Goal: Answer question/provide support

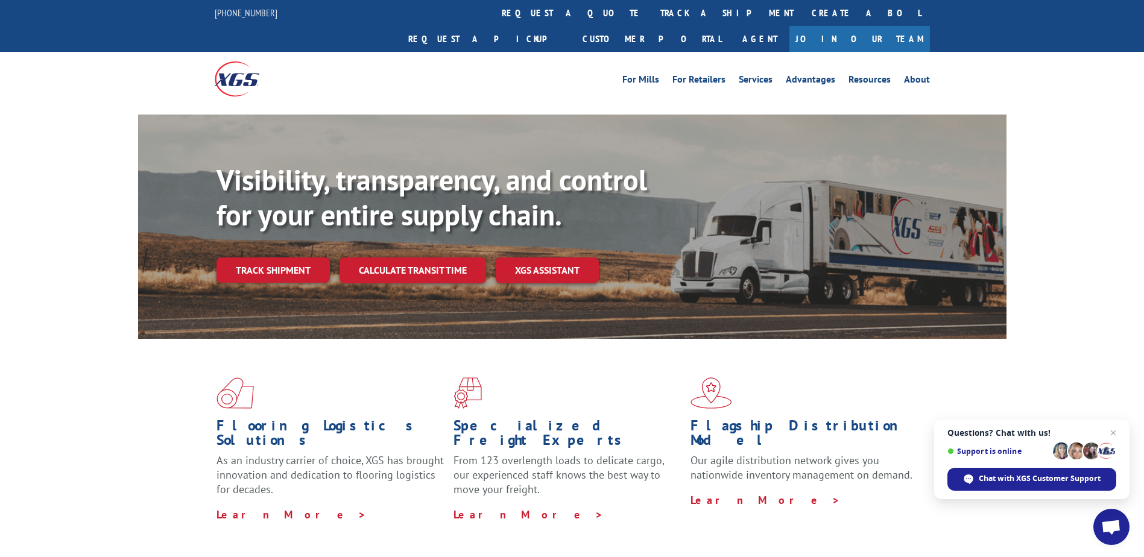
click at [1105, 525] on span "Open chat" at bounding box center [1111, 528] width 20 height 17
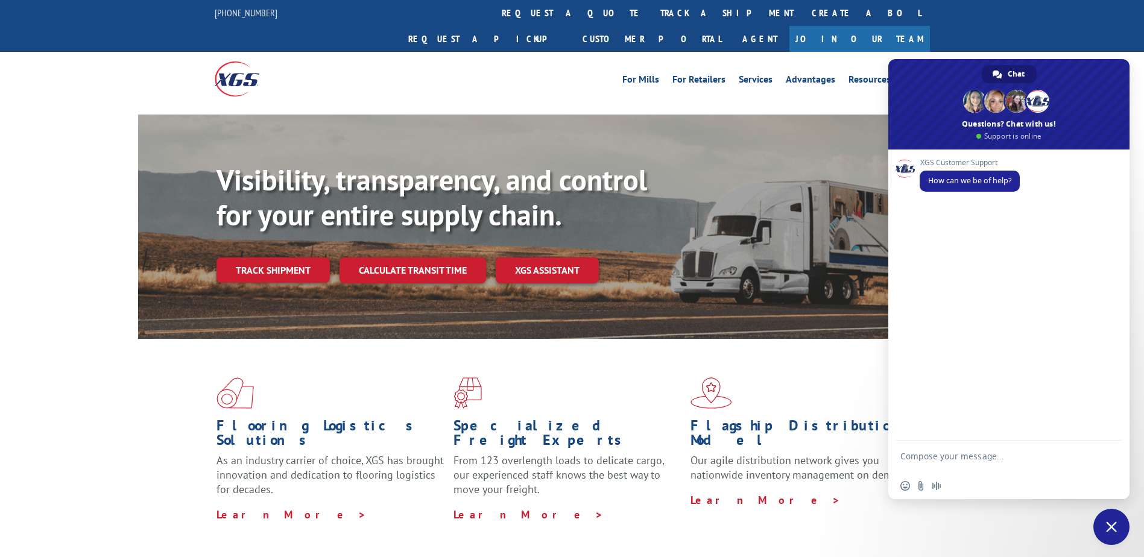
click at [972, 456] on textarea "Compose your message..." at bounding box center [995, 462] width 191 height 22
type textarea "HI"
paste textarea "527928853"
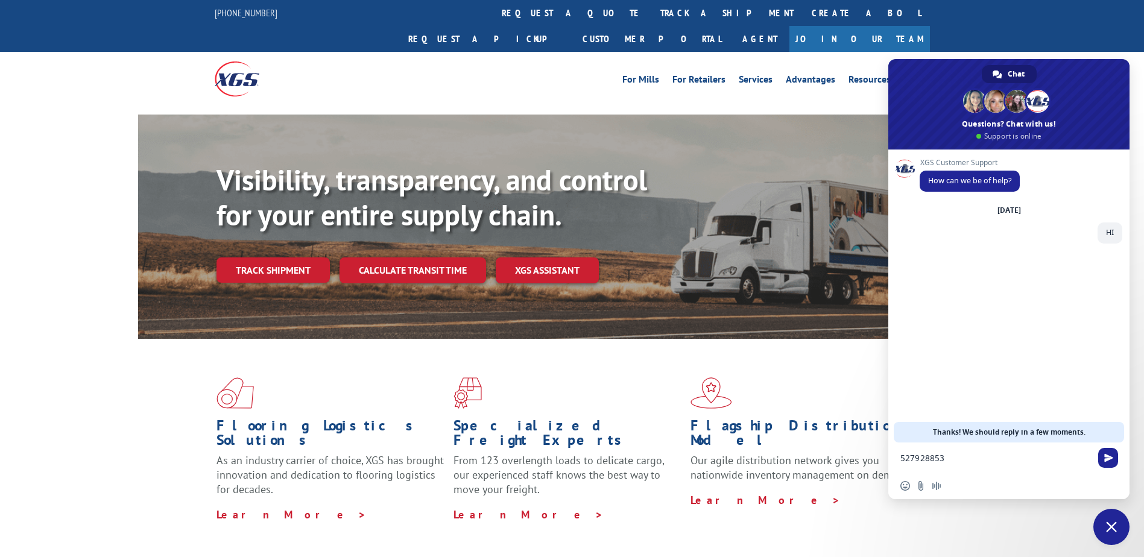
click at [961, 463] on textarea "527928853" at bounding box center [995, 458] width 191 height 11
type textarea "527928853-PICKED UP. PLEASE? ON 09/10"
click at [1001, 315] on div "XGS Customer Support How can we be of help? [DATE] HI A few seconds ago 5279288…" at bounding box center [1008, 296] width 241 height 293
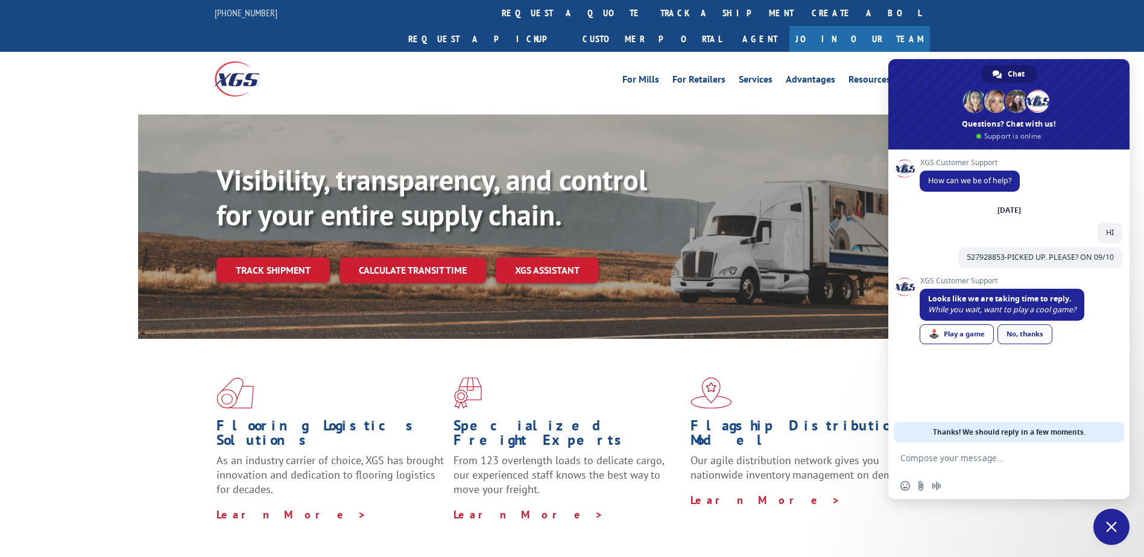
click at [1020, 329] on div "No, thanks" at bounding box center [1024, 334] width 55 height 20
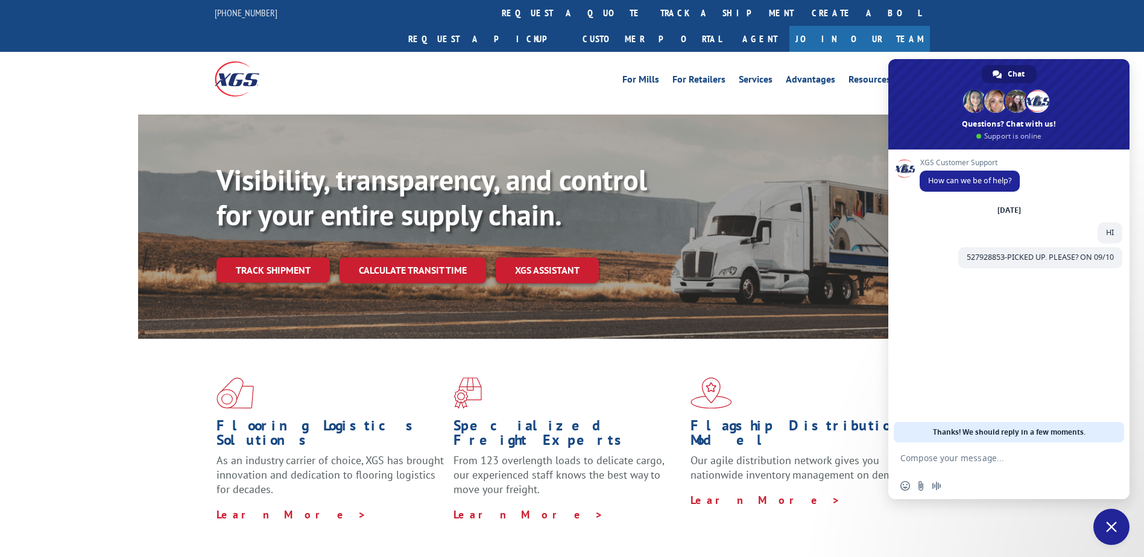
click at [1020, 320] on div "XGS Customer Support How can we be of help? [DATE] HI A few seconds ago 5279288…" at bounding box center [1008, 296] width 241 height 293
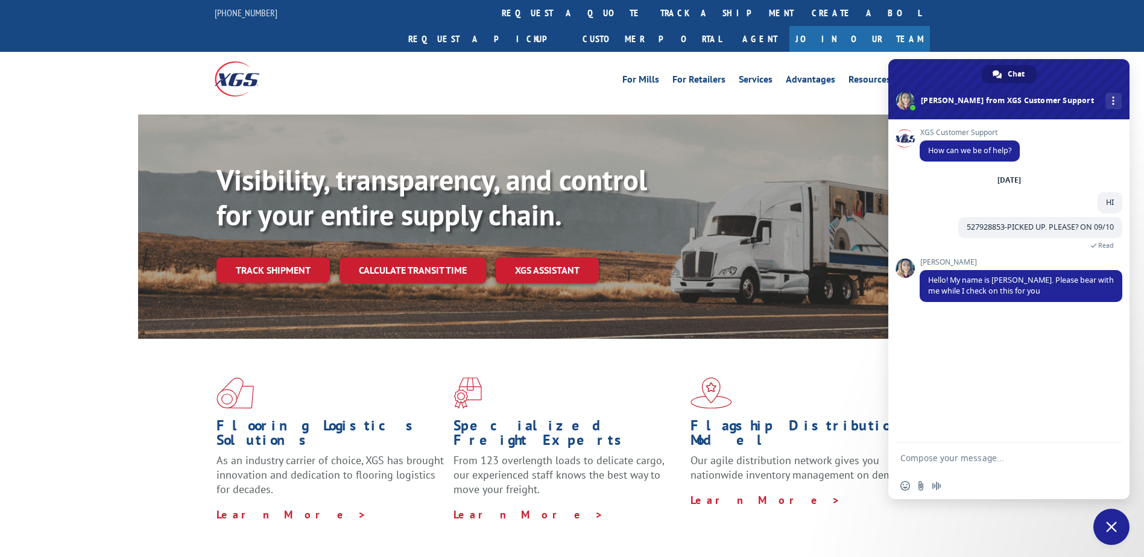
click at [912, 458] on textarea "Compose your message..." at bounding box center [995, 458] width 191 height 11
type textarea "thank you"
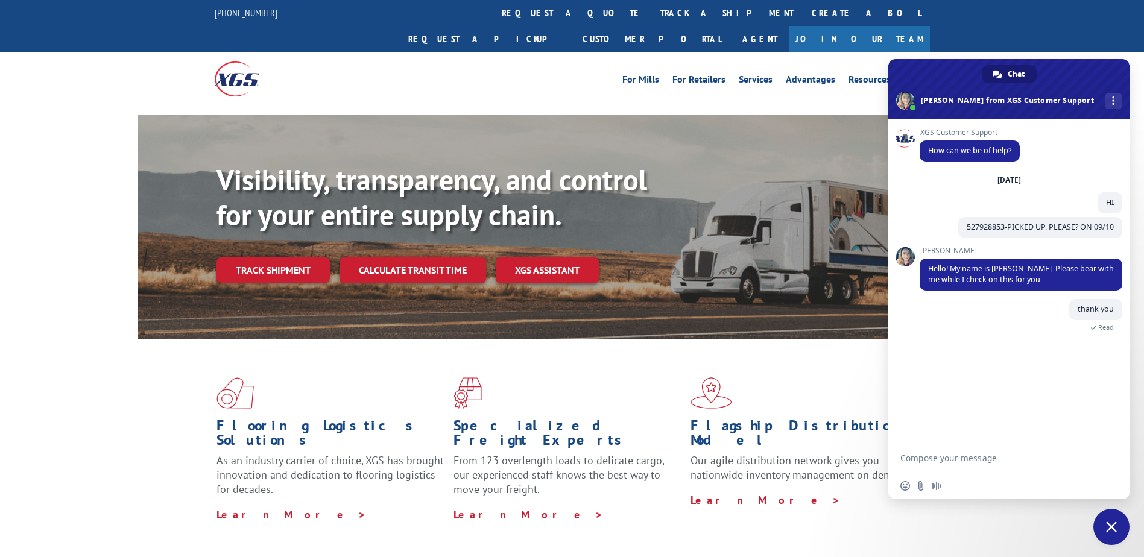
click at [974, 385] on div "XGS Customer Support How can we be of help? [DATE] HI 3 minutes ago 527928853-P…" at bounding box center [1008, 280] width 241 height 323
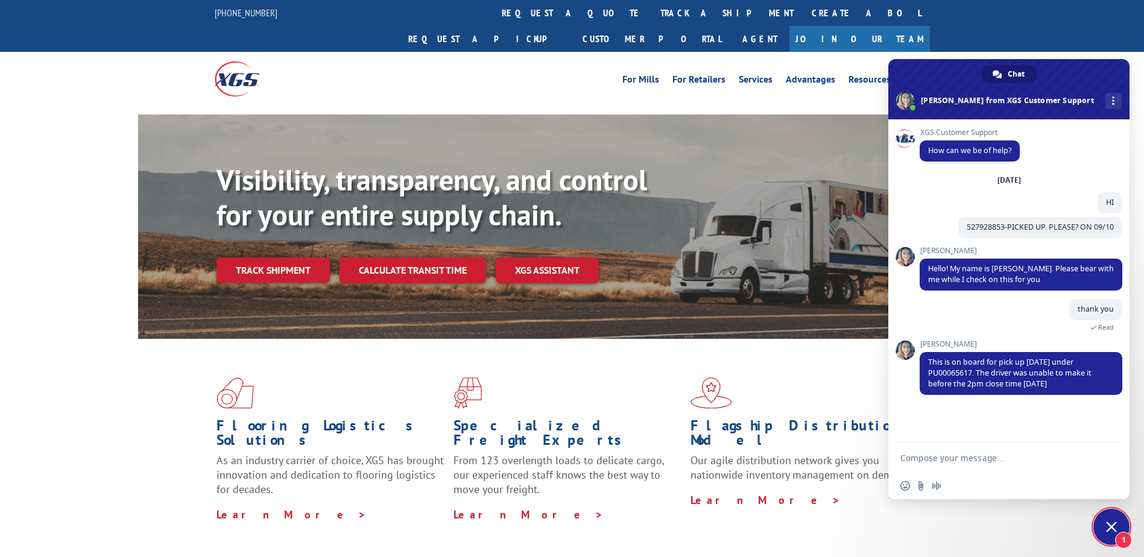
click at [1082, 414] on div "XGS Customer Support How can we be of help? [DATE] HI 3 minutes ago 527928853-P…" at bounding box center [1008, 280] width 241 height 323
click at [931, 459] on textarea "Compose your message..." at bounding box center [995, 458] width 191 height 11
type textarea "thank you"
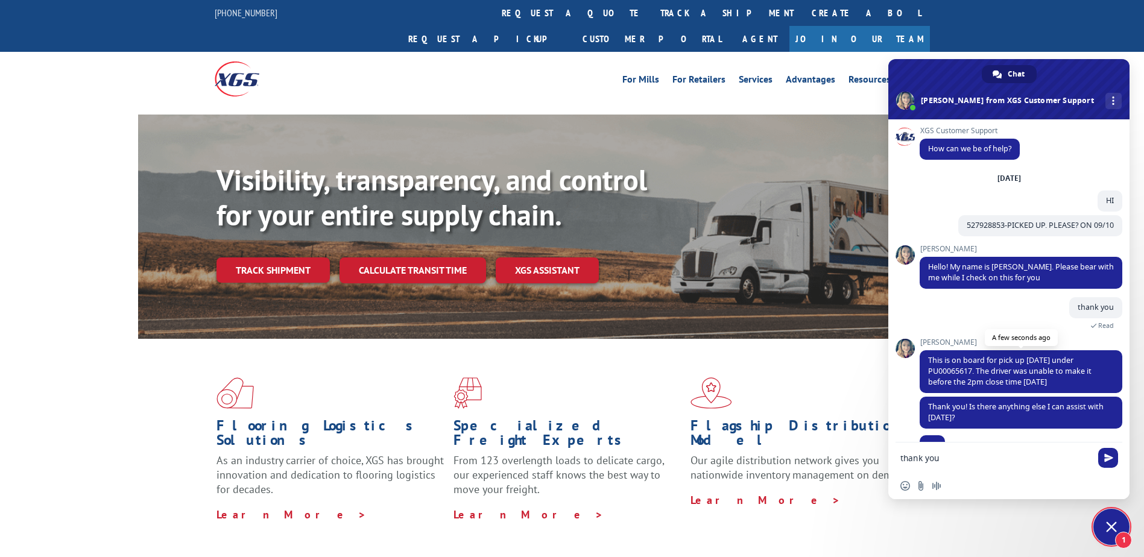
scroll to position [25, 0]
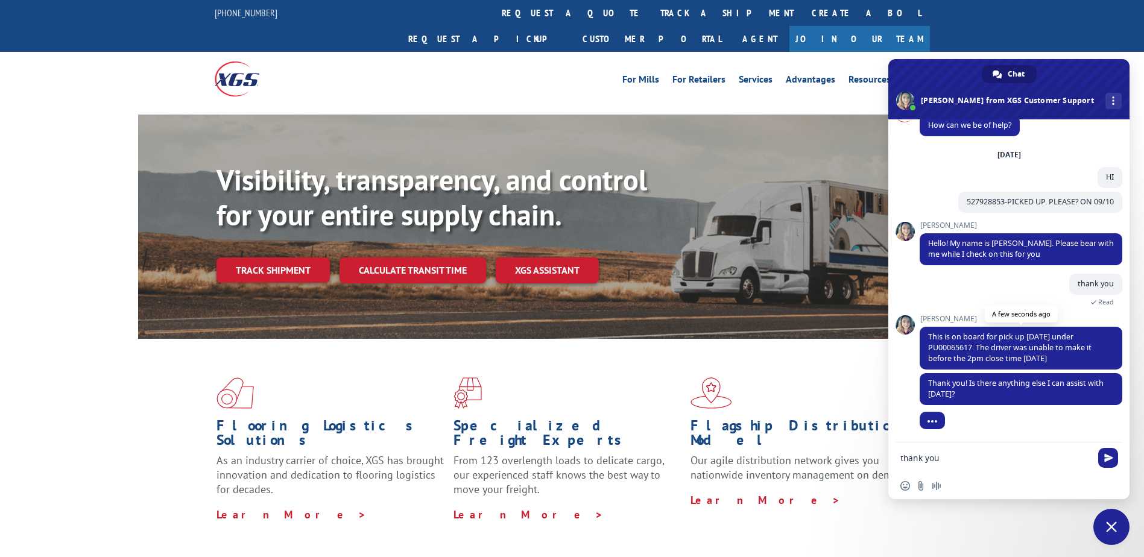
drag, startPoint x: 929, startPoint y: 332, endPoint x: 1076, endPoint y: 355, distance: 148.9
click at [1076, 355] on span "This is on board for pick up [DATE] under PU00065617. The driver was unable to …" at bounding box center [1021, 348] width 203 height 43
copy span "This is on board for pick up [DATE] under PU00065617. The driver was unable to …"
click at [1110, 459] on span "Send" at bounding box center [1108, 457] width 9 height 9
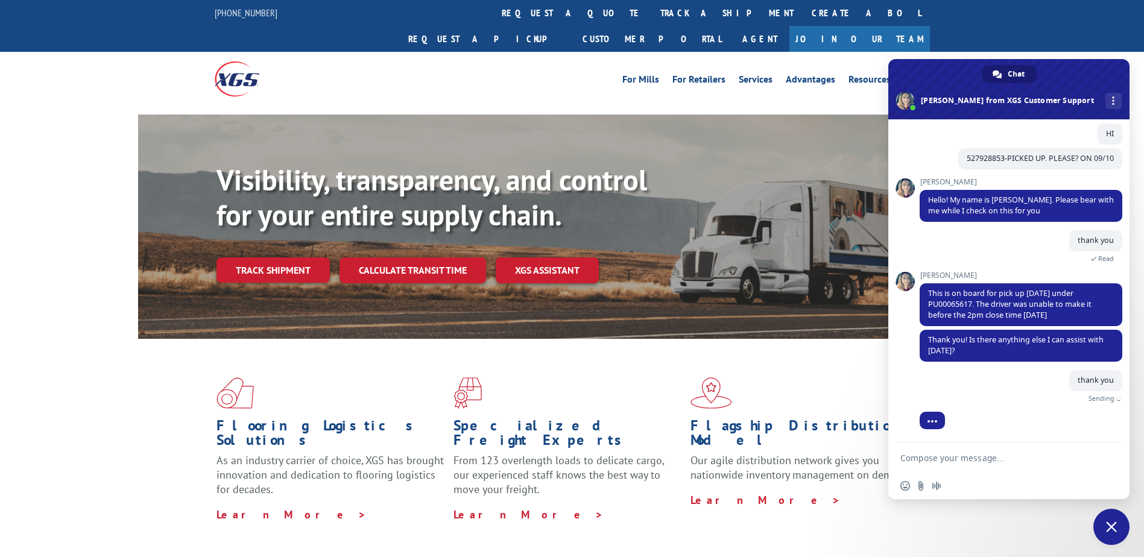
scroll to position [55, 0]
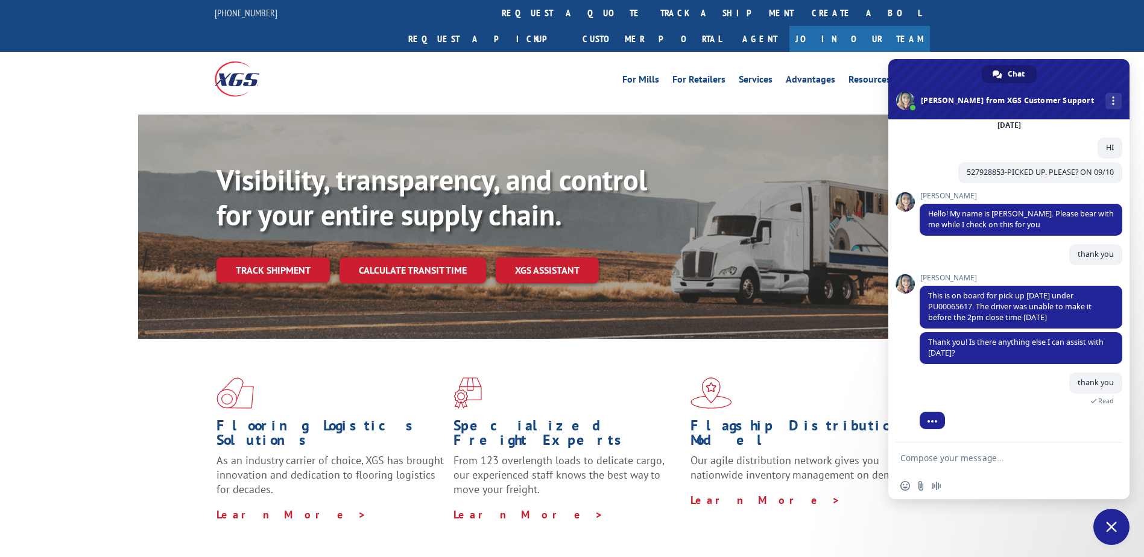
click at [928, 458] on textarea "Compose your message..." at bounding box center [995, 458] width 191 height 11
type textarea "no, have a great day"
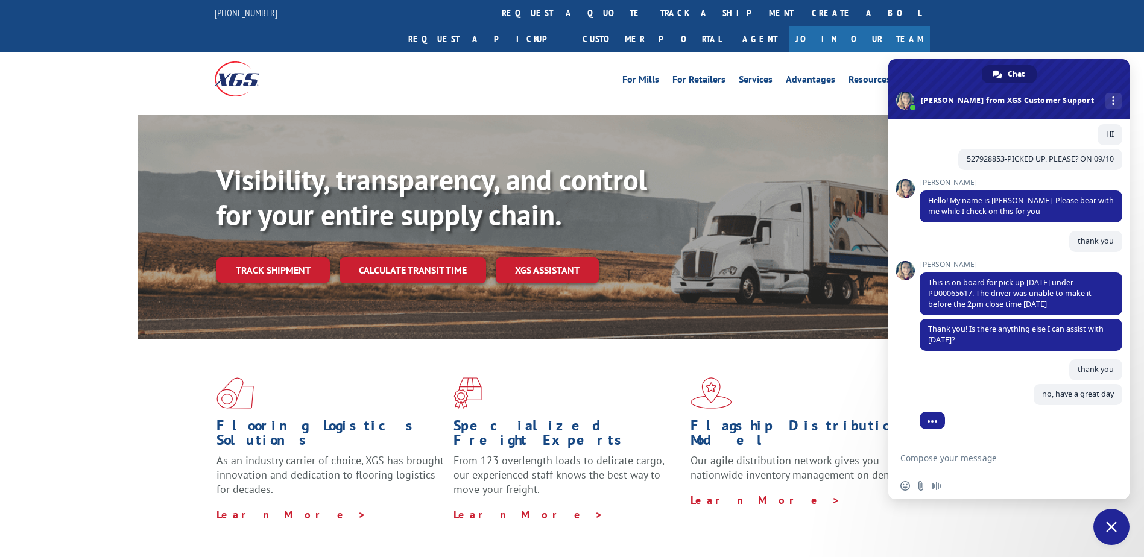
scroll to position [80, 0]
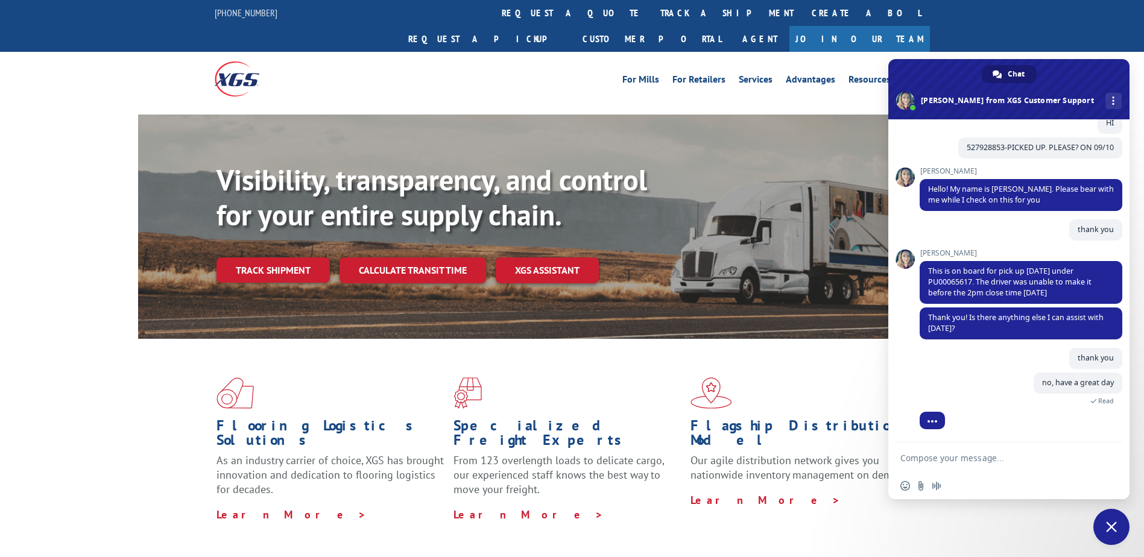
click at [1007, 381] on div "no, have a great day Just now Read" at bounding box center [1021, 396] width 203 height 46
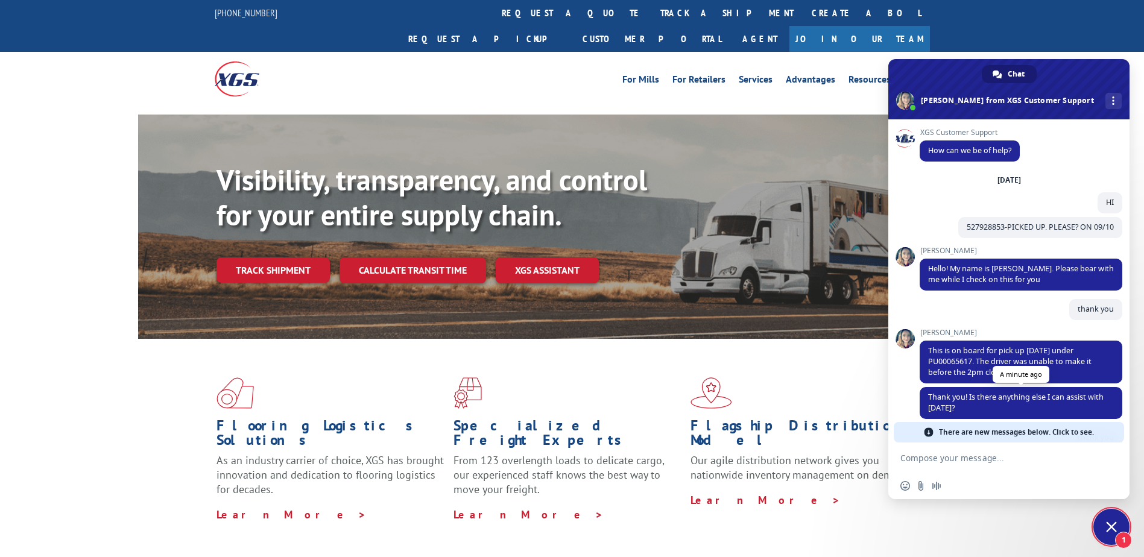
scroll to position [60, 0]
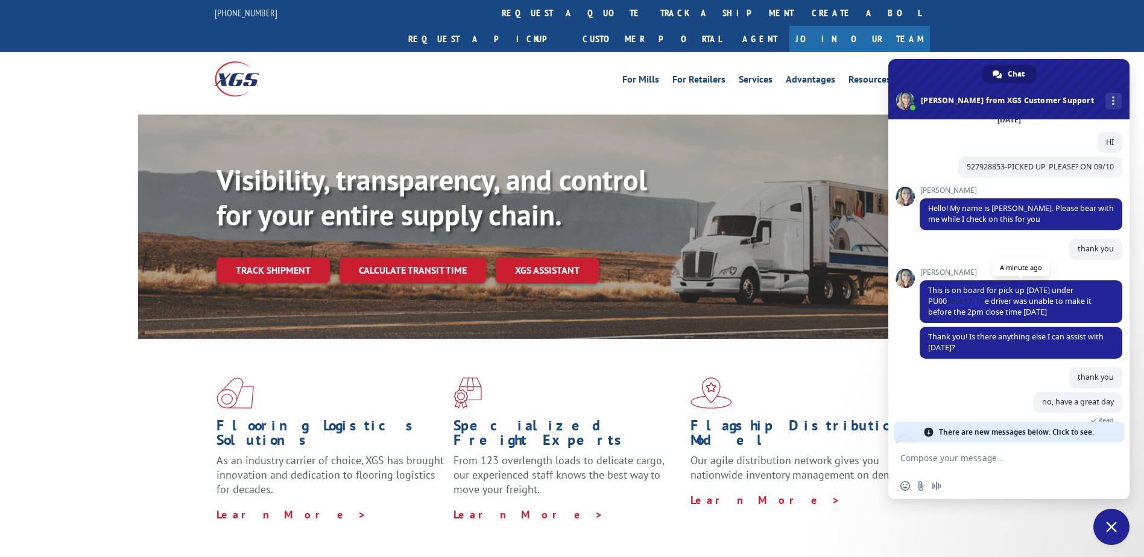
drag, startPoint x: 972, startPoint y: 303, endPoint x: 929, endPoint y: 303, distance: 43.4
click at [929, 303] on span "This is on board for pick up [DATE] under PU00065617. The driver was unable to …" at bounding box center [1009, 301] width 163 height 32
copy span "PU00065617"
